Goal: Information Seeking & Learning: Compare options

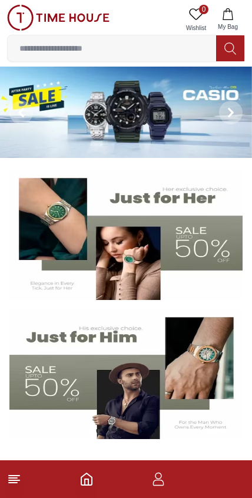
click at [164, 483] on icon "button" at bounding box center [158, 479] width 14 height 14
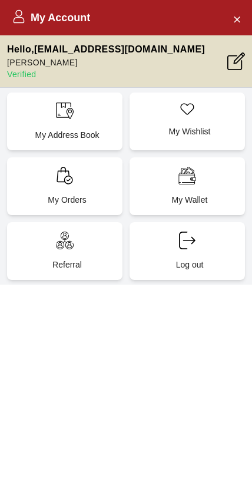
click at [242, 24] on button "Close Account" at bounding box center [236, 18] width 19 height 19
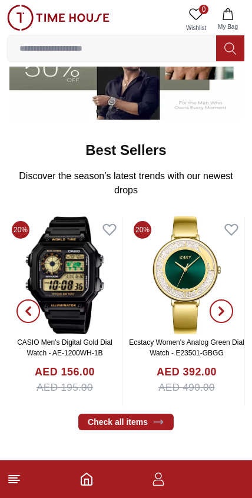
scroll to position [320, 0]
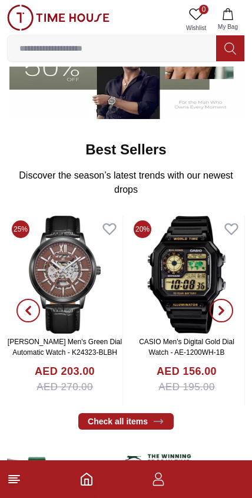
click at [47, 344] on button "button" at bounding box center [28, 311] width 42 height 191
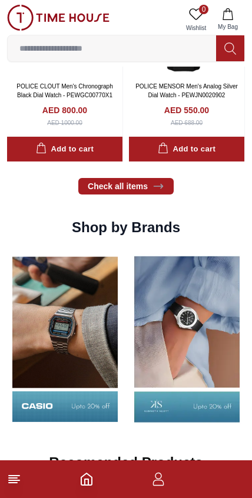
scroll to position [977, 0]
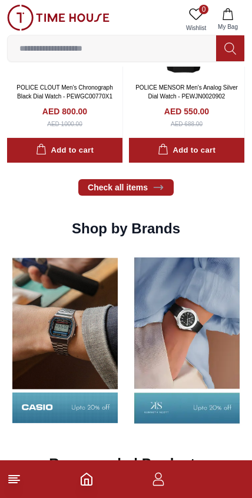
click at [9, 482] on line at bounding box center [13, 482] width 8 height 0
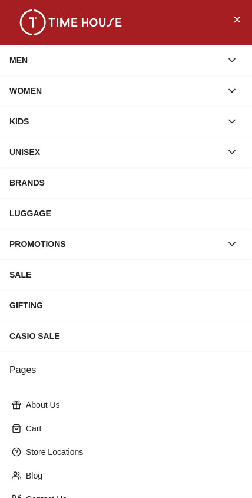
click at [23, 59] on div "MEN" at bounding box center [115, 59] width 212 height 21
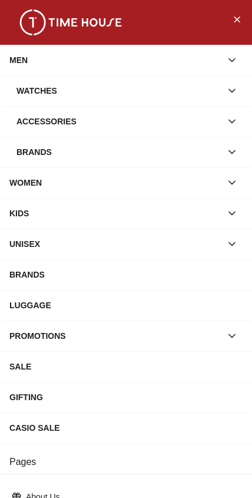
click at [21, 94] on div "Watches" at bounding box center [118, 90] width 205 height 21
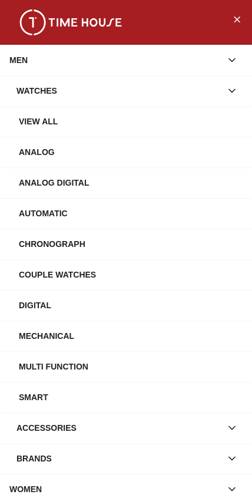
click at [39, 128] on div "View All" at bounding box center [131, 121] width 224 height 21
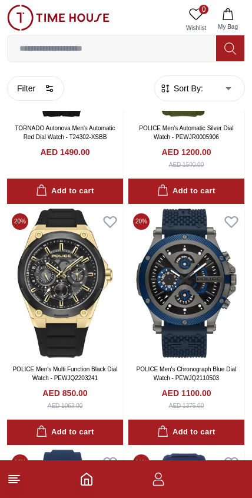
scroll to position [1851, 0]
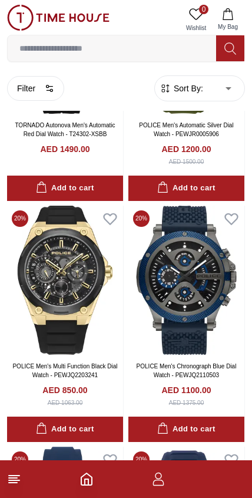
click at [58, 267] on img at bounding box center [65, 280] width 116 height 149
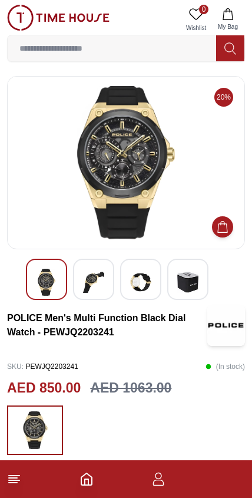
click at [80, 281] on div at bounding box center [93, 279] width 41 height 41
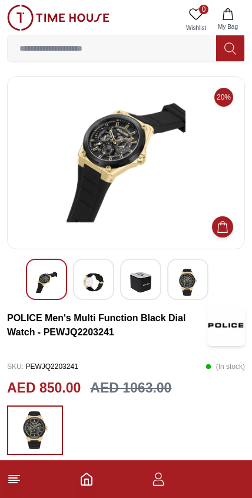
click at [131, 286] on img at bounding box center [140, 282] width 21 height 27
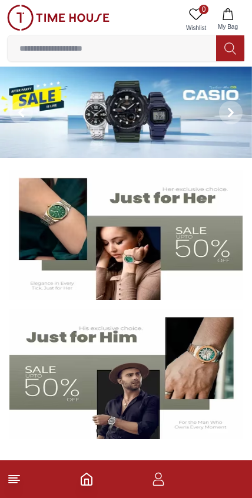
click at [21, 480] on icon at bounding box center [14, 479] width 14 height 14
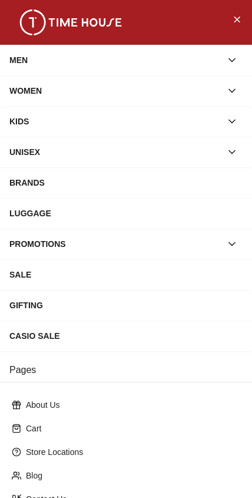
click at [6, 64] on div "MEN" at bounding box center [126, 60] width 252 height 31
click at [22, 55] on div "MEN" at bounding box center [115, 59] width 212 height 21
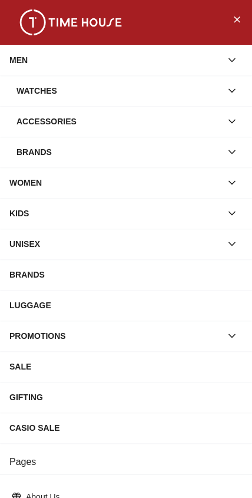
click at [31, 92] on div "Watches" at bounding box center [118, 90] width 205 height 21
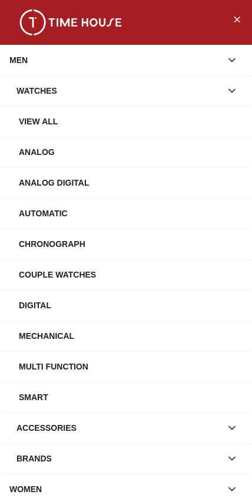
click at [24, 119] on div "View All" at bounding box center [131, 121] width 224 height 21
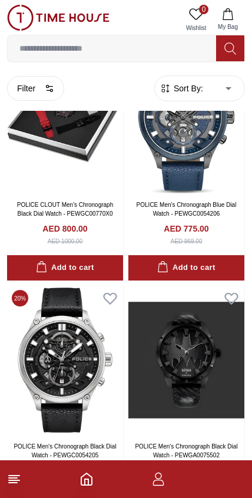
scroll to position [4425, 0]
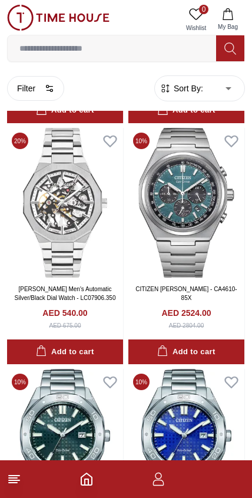
scroll to position [6730, 0]
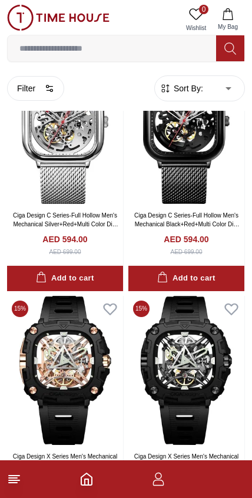
scroll to position [9177, 0]
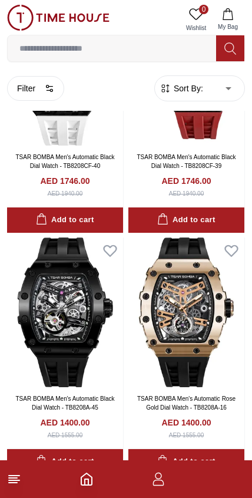
scroll to position [10921, 0]
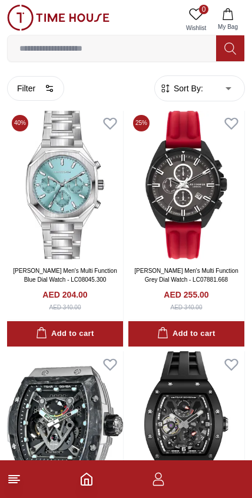
scroll to position [13942, 0]
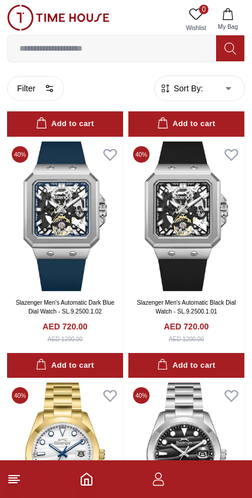
scroll to position [21143, 0]
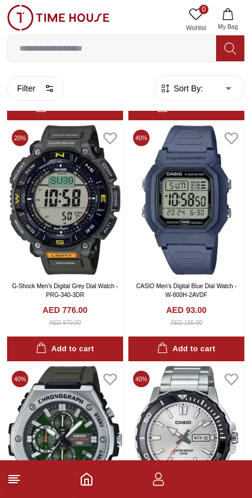
scroll to position [23556, 0]
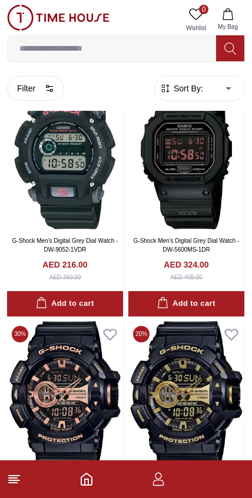
scroll to position [25955, 0]
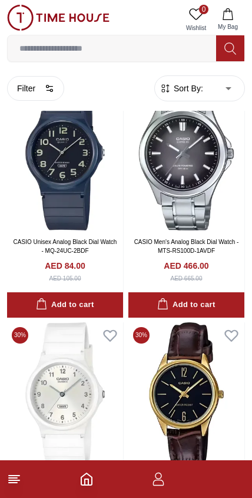
scroll to position [28364, 0]
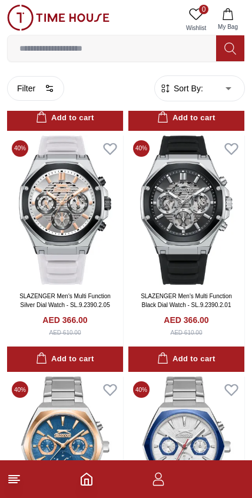
scroll to position [30761, 0]
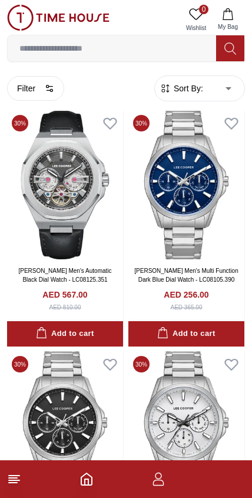
scroll to position [33150, 0]
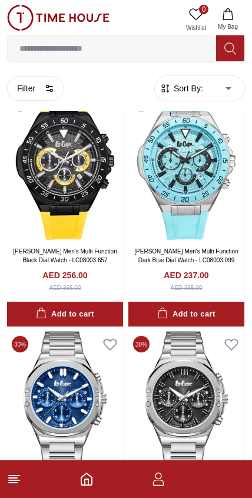
scroll to position [35579, 0]
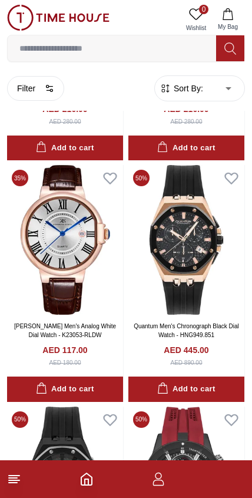
scroll to position [37914, 0]
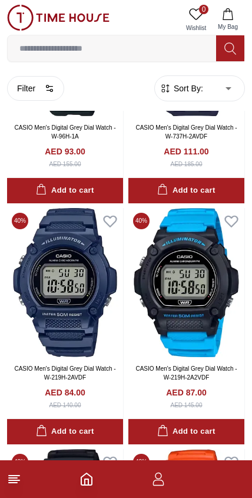
scroll to position [40360, 0]
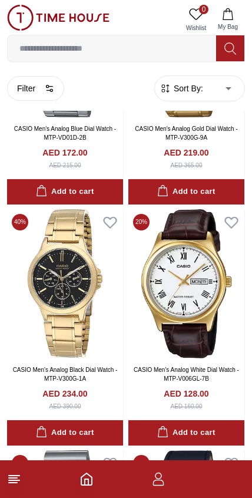
scroll to position [42780, 0]
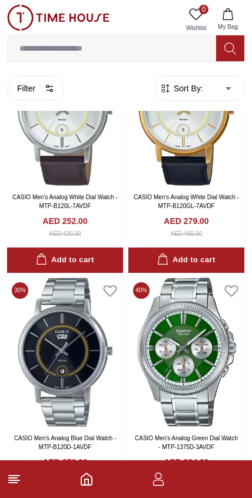
scroll to position [44789, 0]
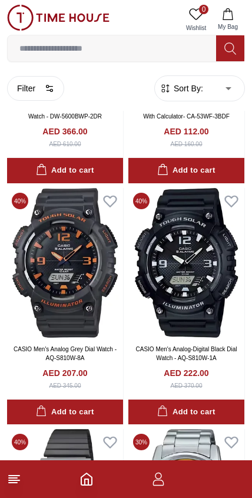
scroll to position [47582, 0]
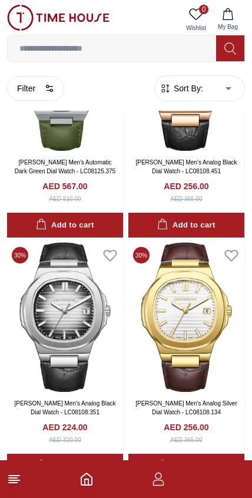
scroll to position [49985, 0]
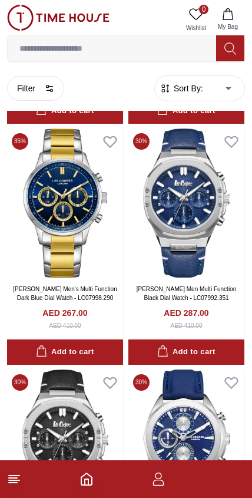
scroll to position [52410, 0]
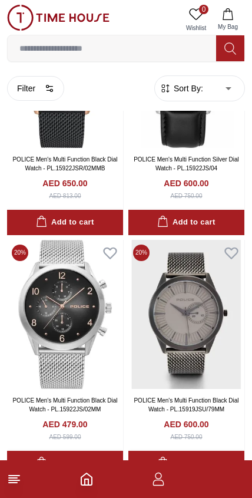
scroll to position [54838, 0]
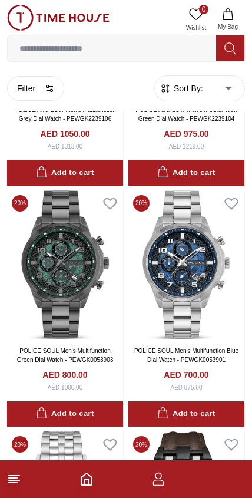
scroll to position [57169, 0]
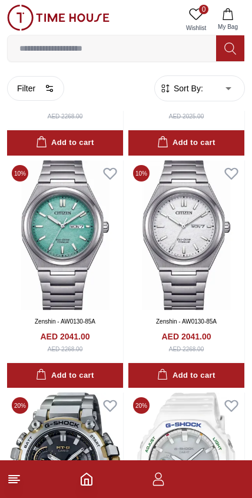
scroll to position [59582, 0]
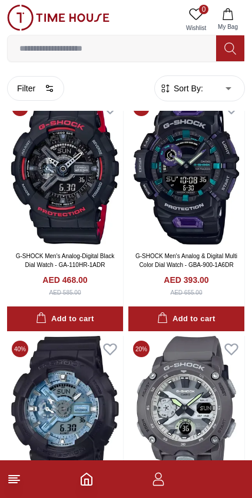
scroll to position [61938, 0]
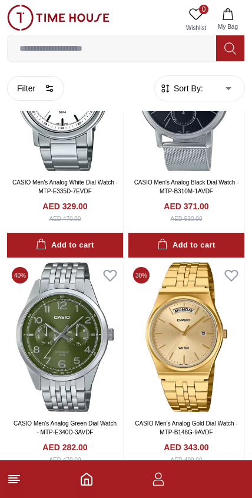
scroll to position [64347, 0]
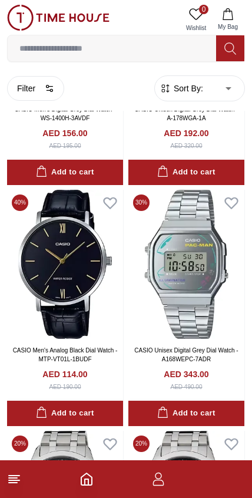
scroll to position [66800, 0]
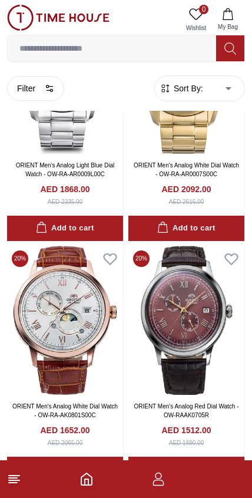
scroll to position [69173, 0]
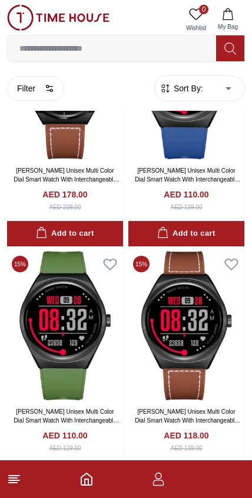
scroll to position [71658, 0]
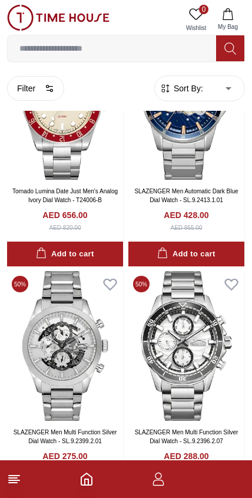
scroll to position [74053, 0]
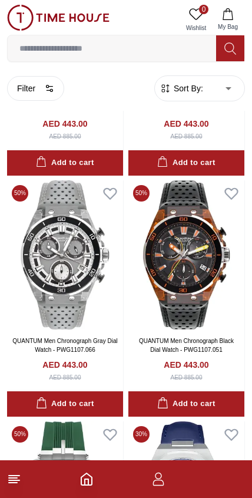
scroll to position [76531, 0]
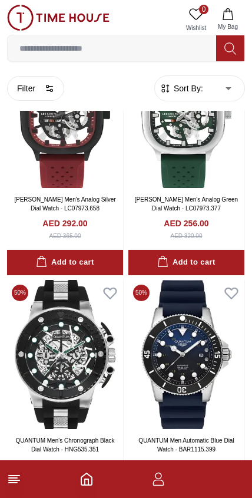
scroll to position [78816, 0]
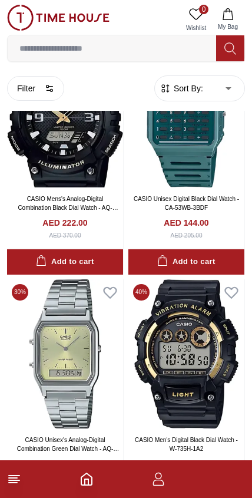
scroll to position [81235, 0]
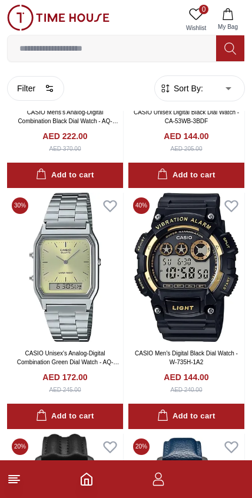
scroll to position [81421, 0]
